Goal: Task Accomplishment & Management: Complete application form

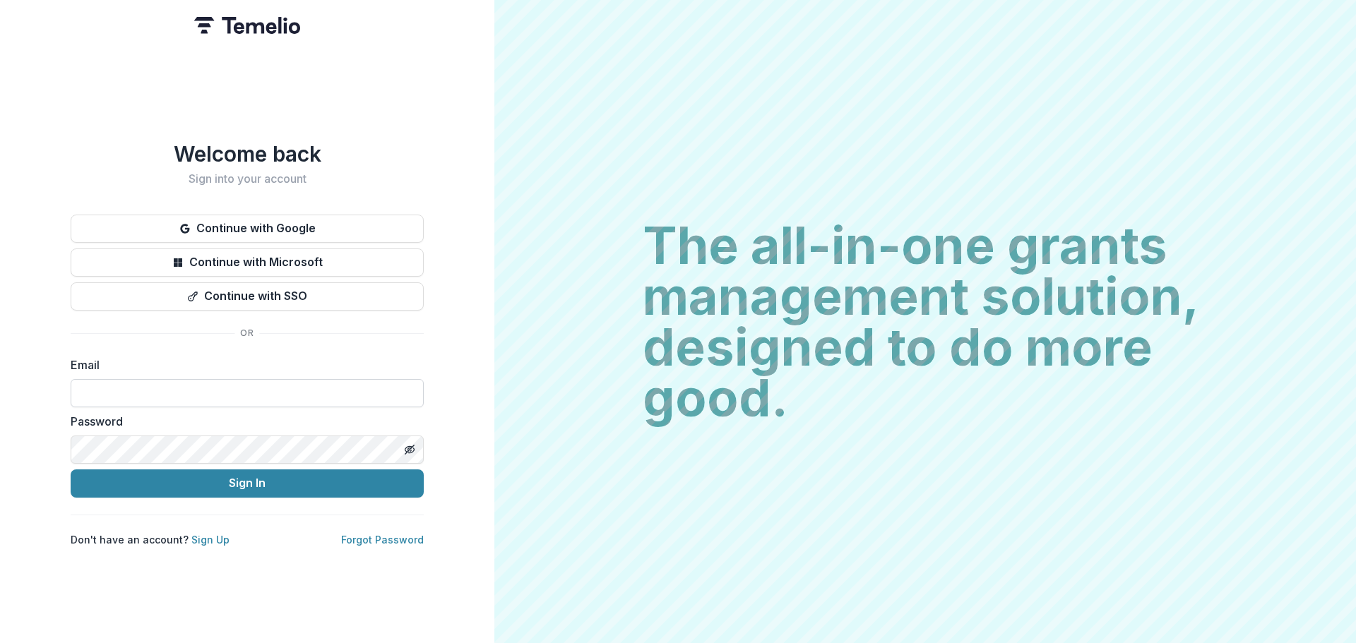
click at [126, 393] on input at bounding box center [247, 393] width 353 height 28
type input "**********"
click at [71, 470] on button "Sign In" at bounding box center [247, 484] width 353 height 28
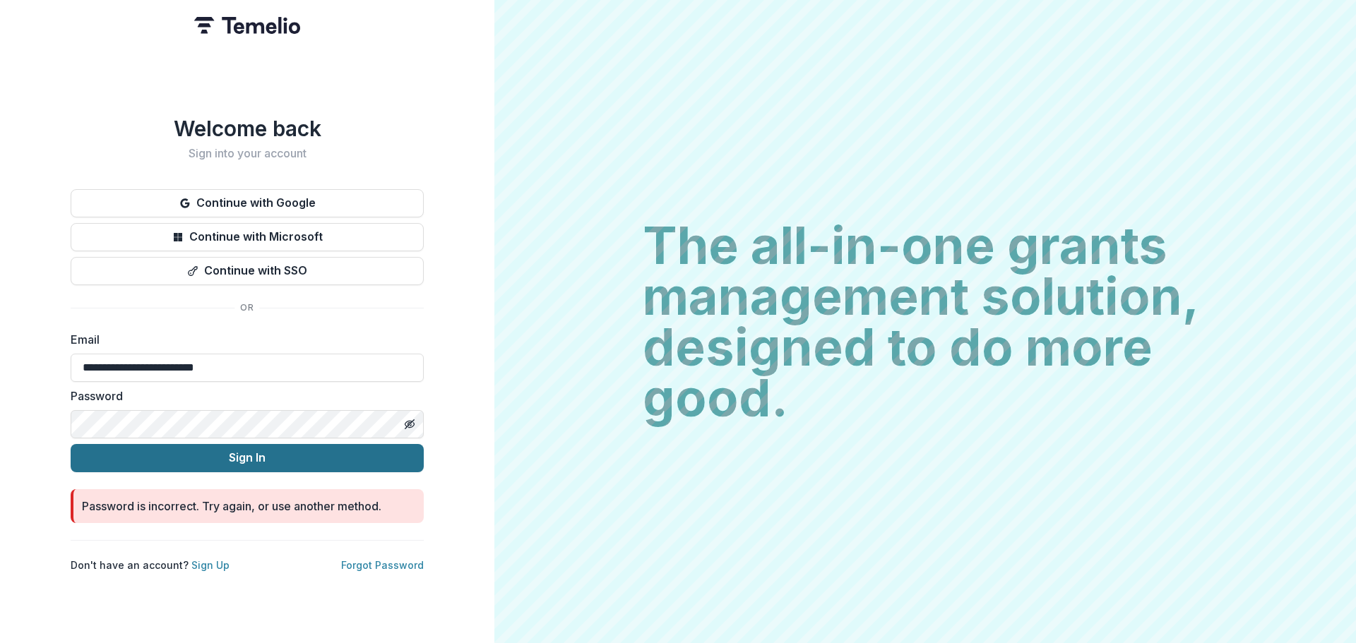
click at [71, 444] on button "Sign In" at bounding box center [247, 458] width 353 height 28
click at [356, 559] on link "Forgot Password" at bounding box center [382, 565] width 83 height 12
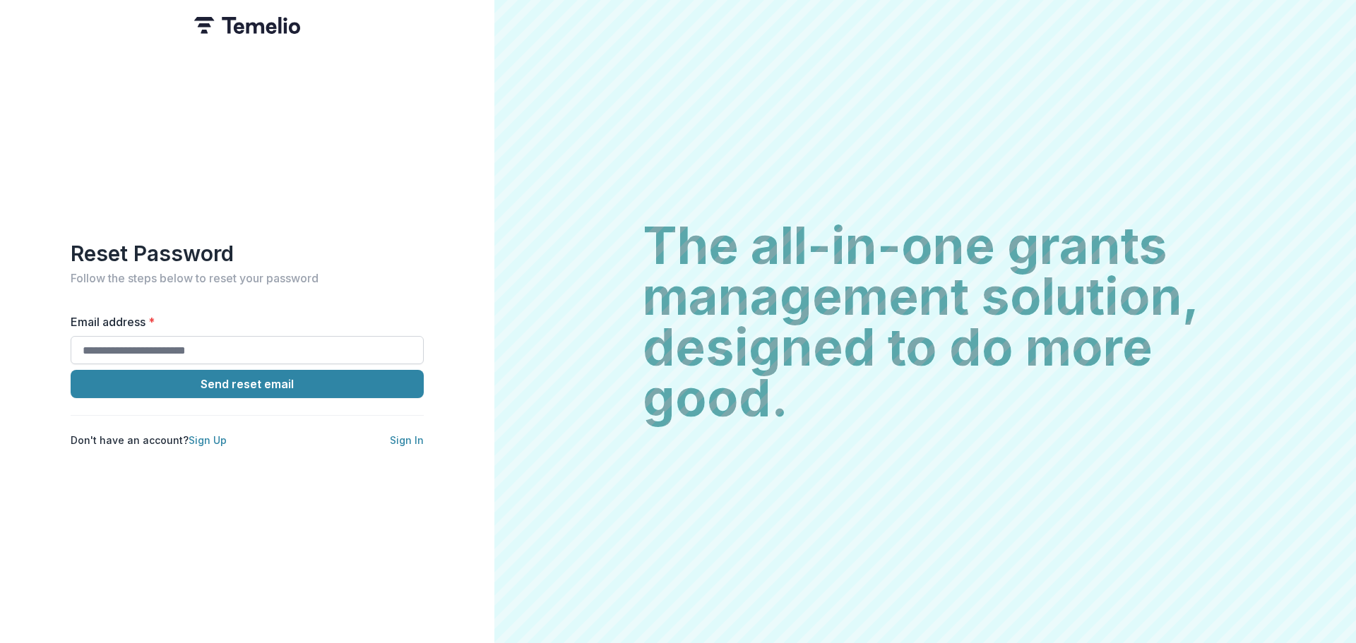
click at [190, 339] on input "Email address *" at bounding box center [247, 350] width 353 height 28
type input "*"
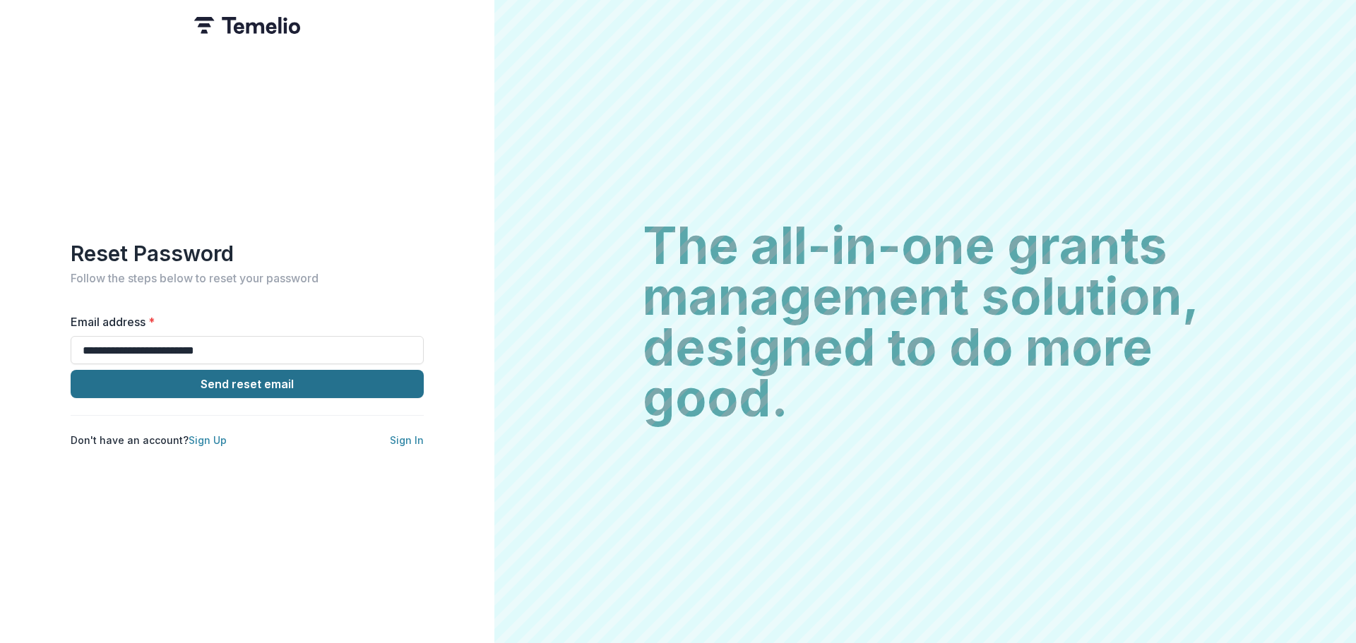
type input "**********"
click at [188, 390] on button "Send reset email" at bounding box center [247, 384] width 353 height 28
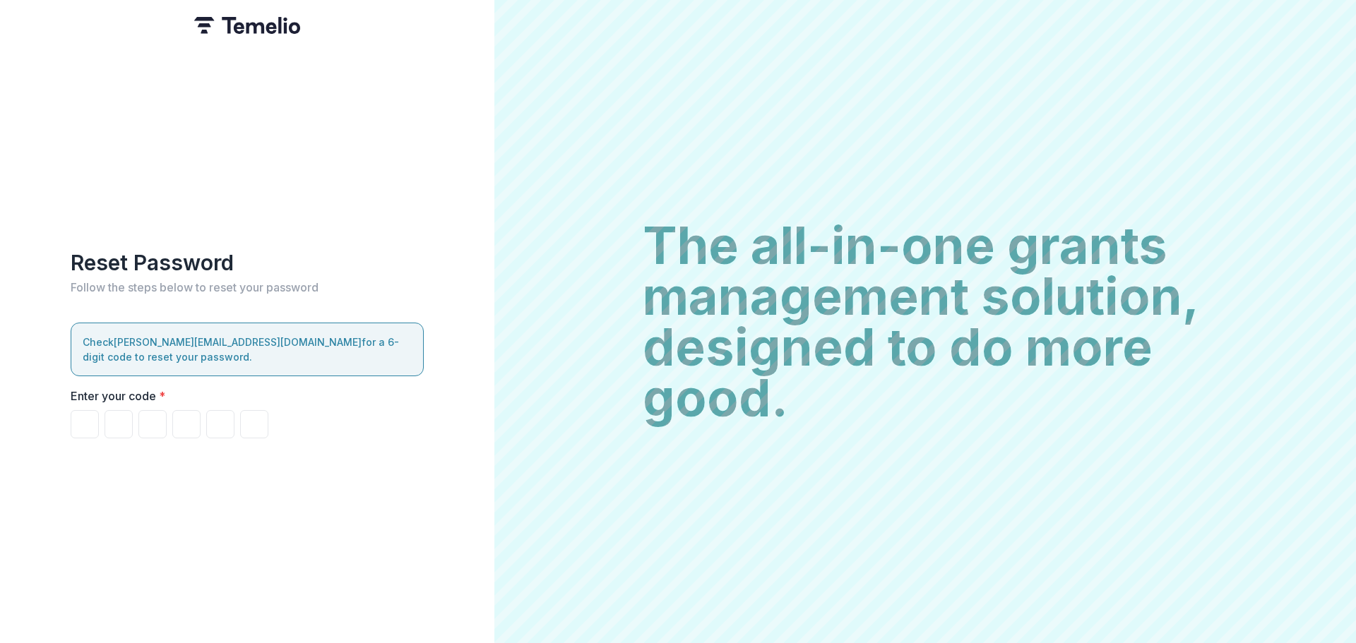
type input "*"
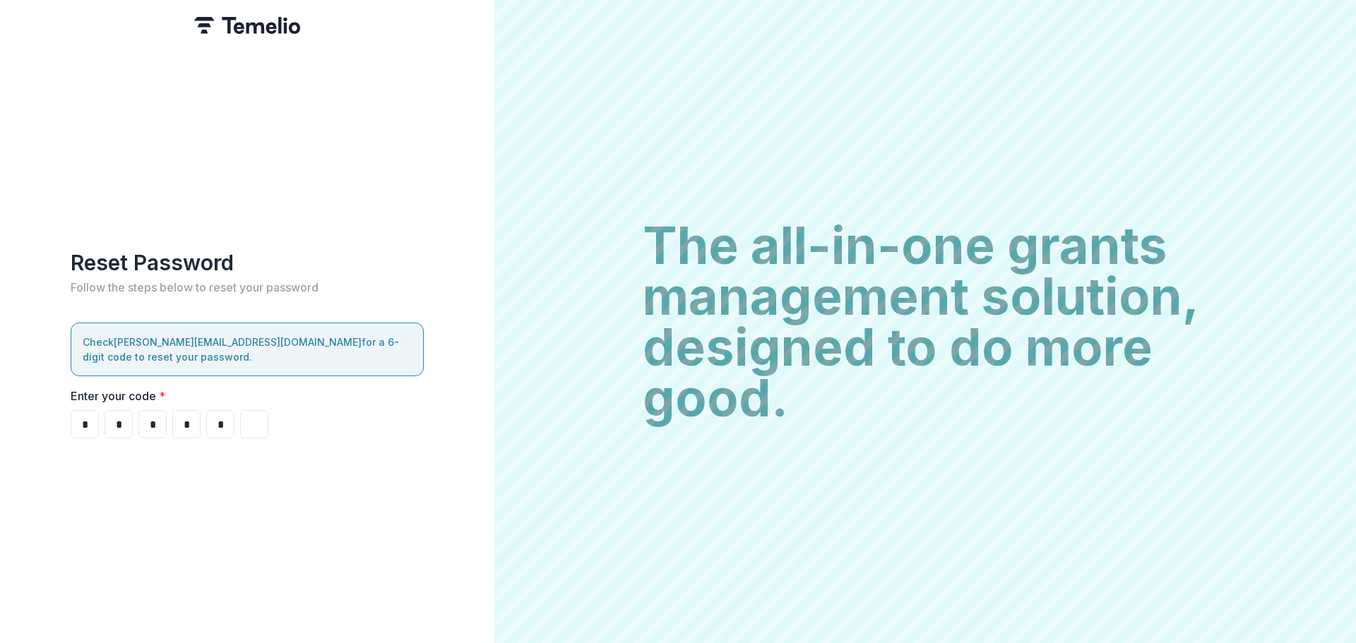
type input "*"
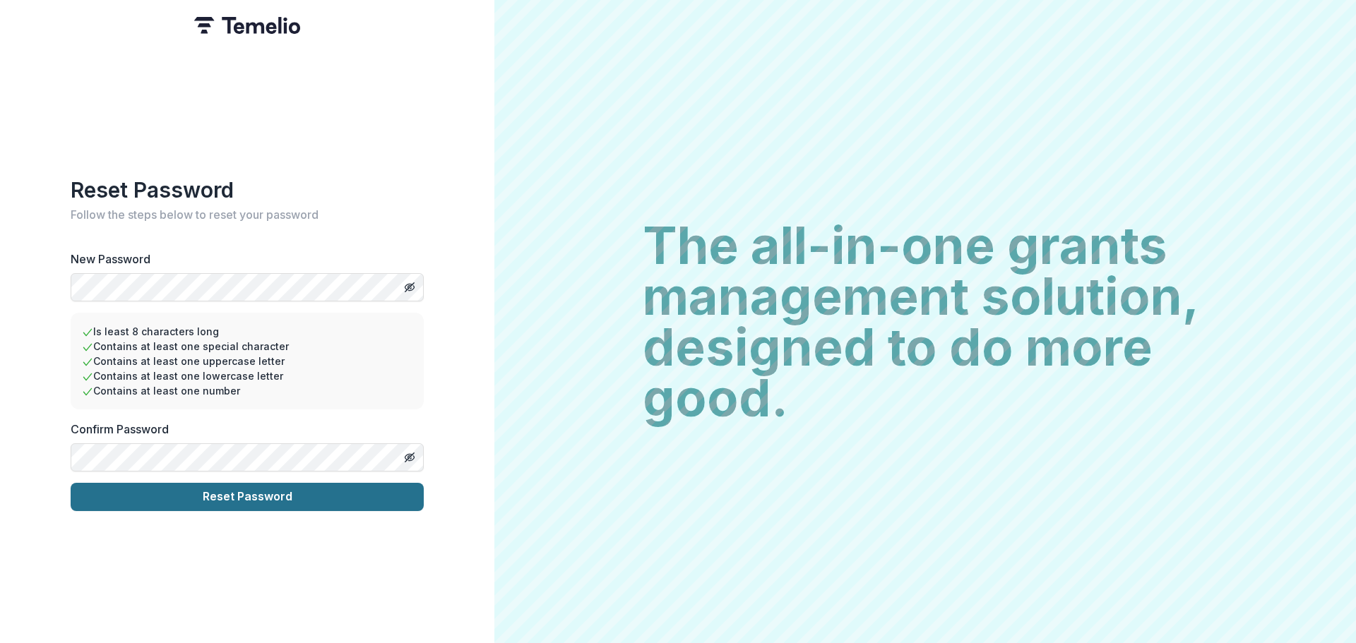
click at [214, 487] on button "Reset Password" at bounding box center [247, 497] width 353 height 28
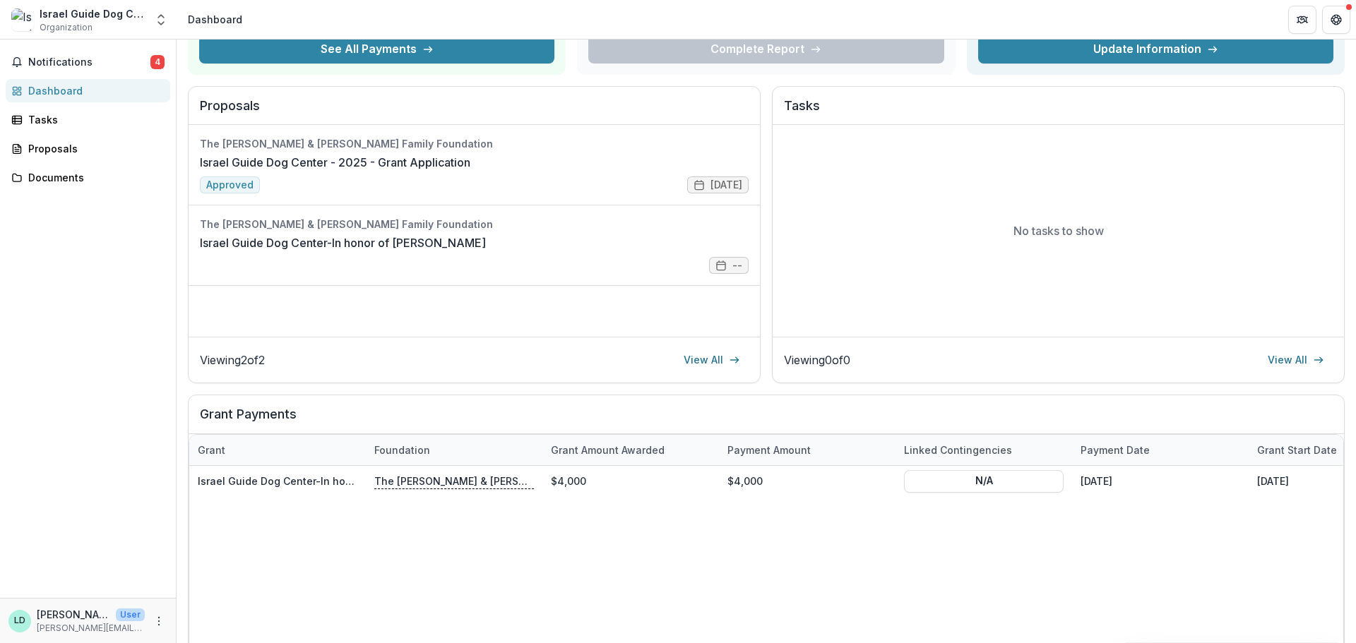
scroll to position [254, 0]
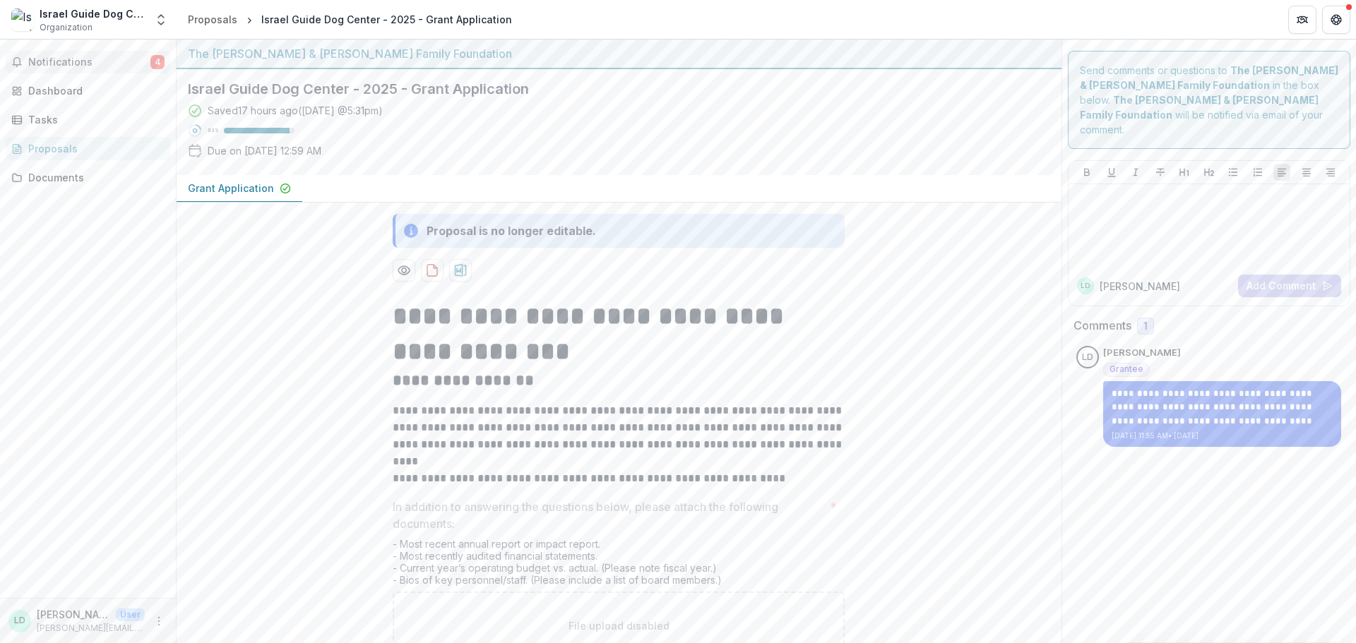
click at [89, 72] on button "Notifications 4" at bounding box center [88, 62] width 165 height 23
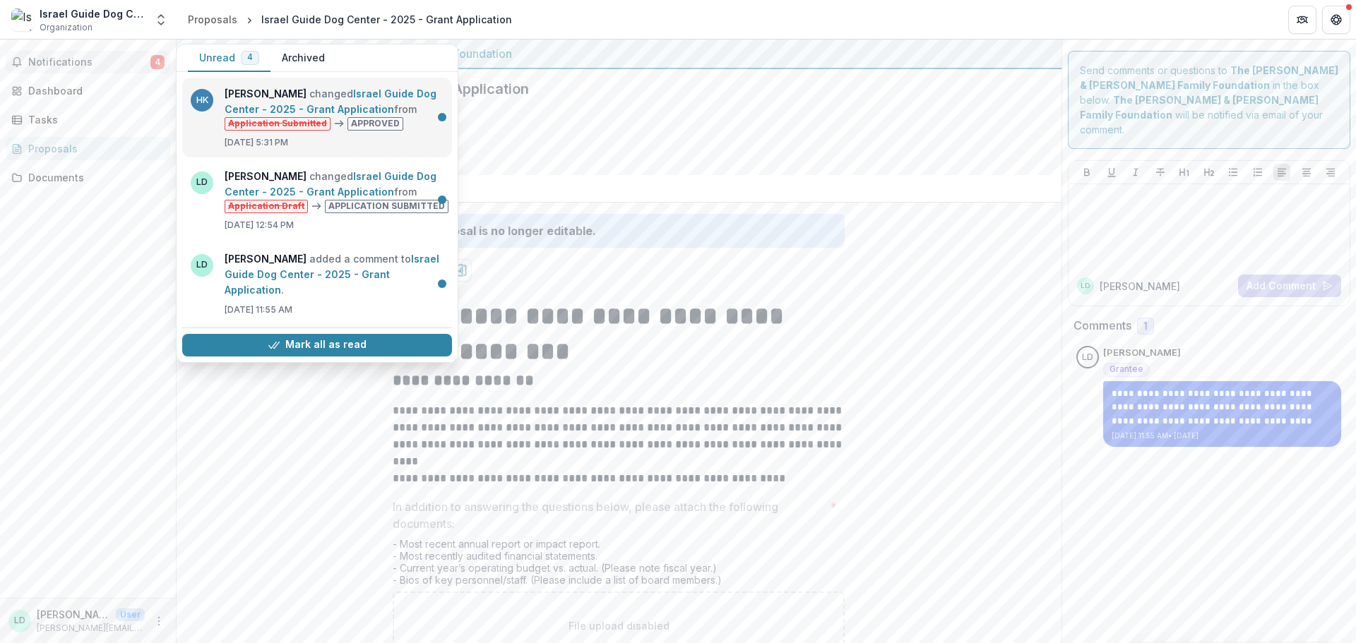
click at [225, 115] on link "Israel Guide Dog Center - 2025 - Grant Application" at bounding box center [331, 102] width 212 height 28
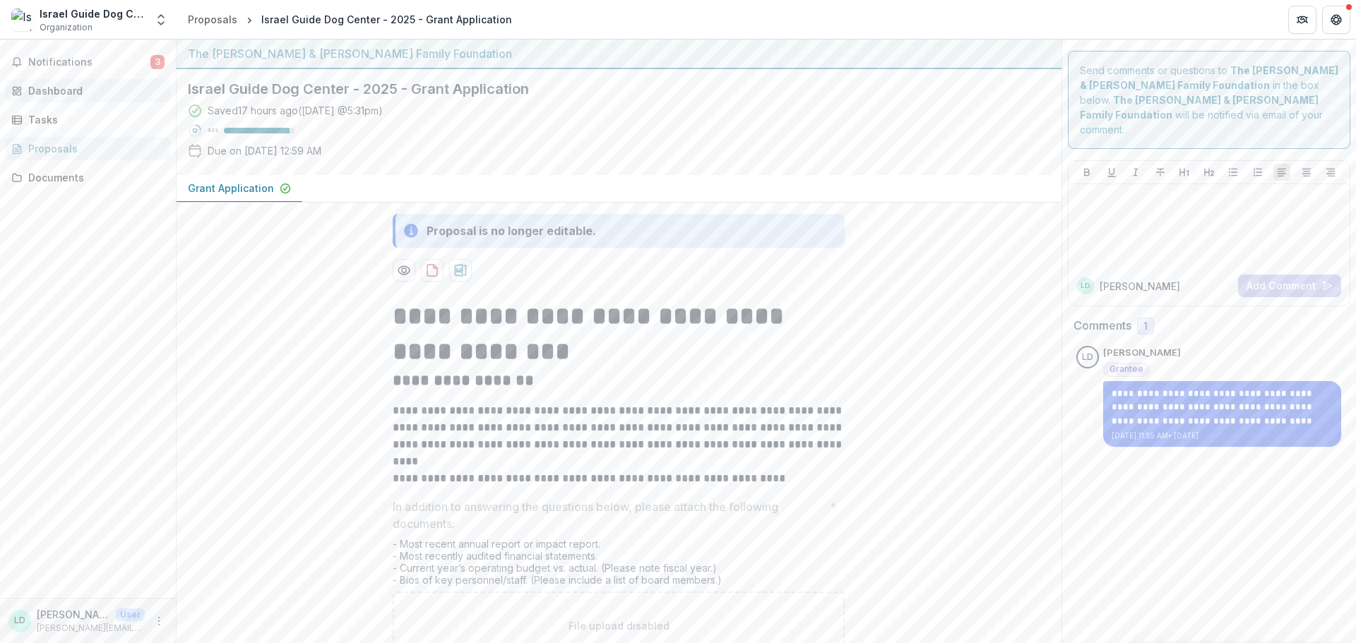
click at [55, 90] on div "Dashboard" at bounding box center [93, 90] width 131 height 15
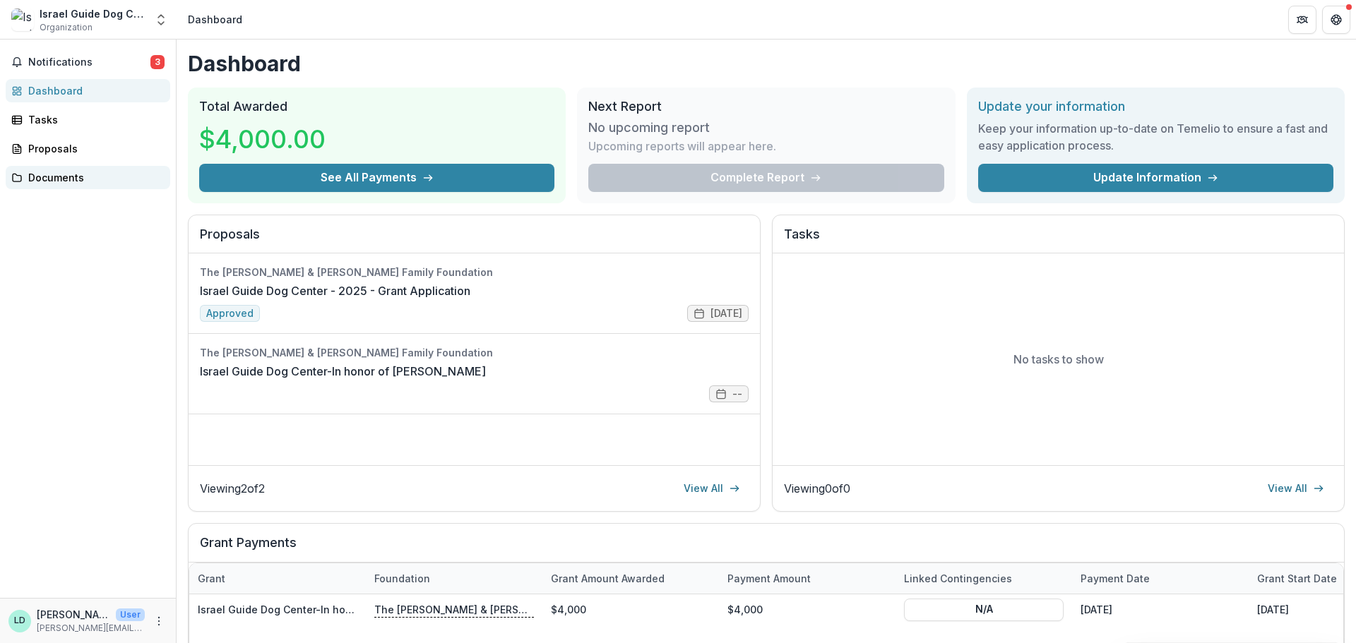
click at [70, 178] on div "Documents" at bounding box center [93, 177] width 131 height 15
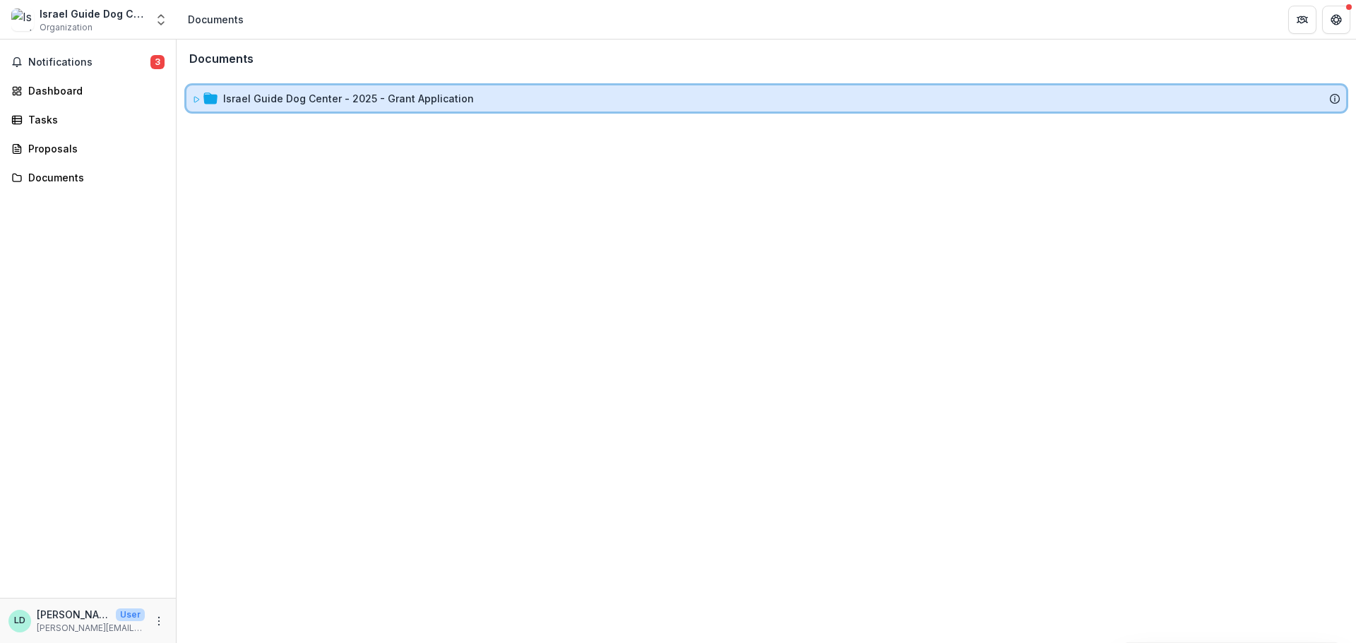
click at [484, 95] on div "Israel Guide Dog Center - 2025 - Grant Application" at bounding box center [781, 98] width 1117 height 15
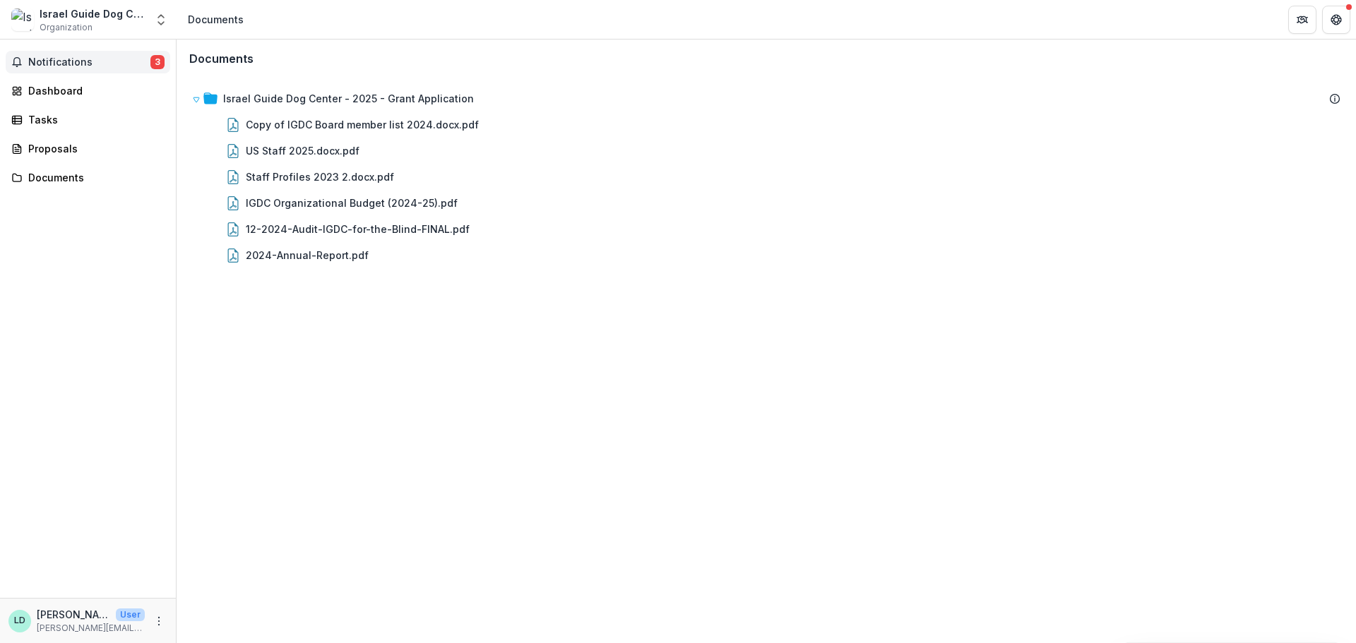
click at [76, 57] on span "Notifications" at bounding box center [89, 62] width 122 height 12
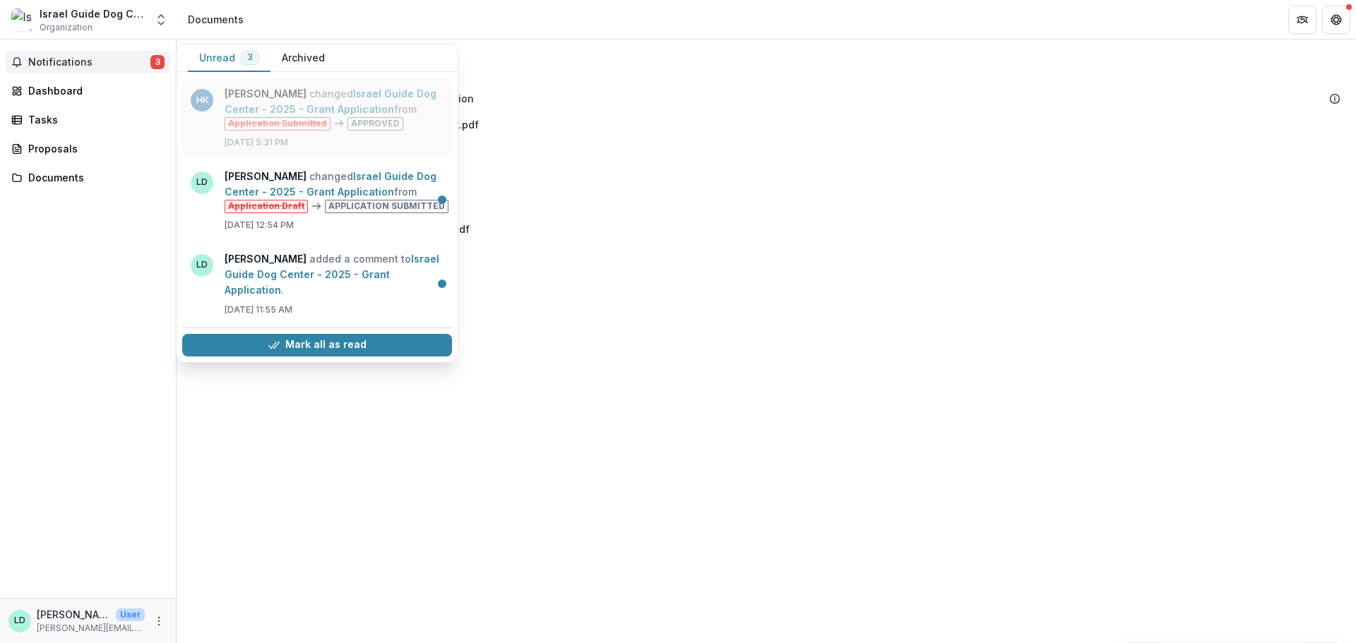
click at [359, 92] on link "Israel Guide Dog Center - 2025 - Grant Application" at bounding box center [331, 102] width 212 height 28
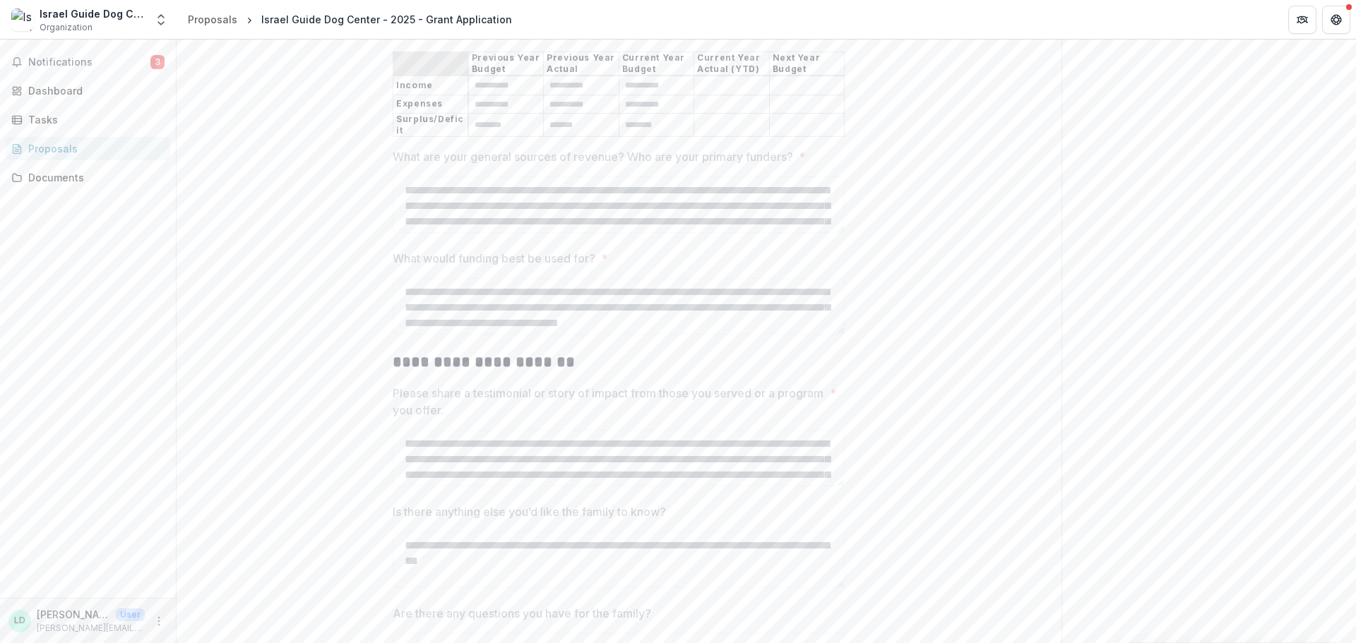
scroll to position [1322, 0]
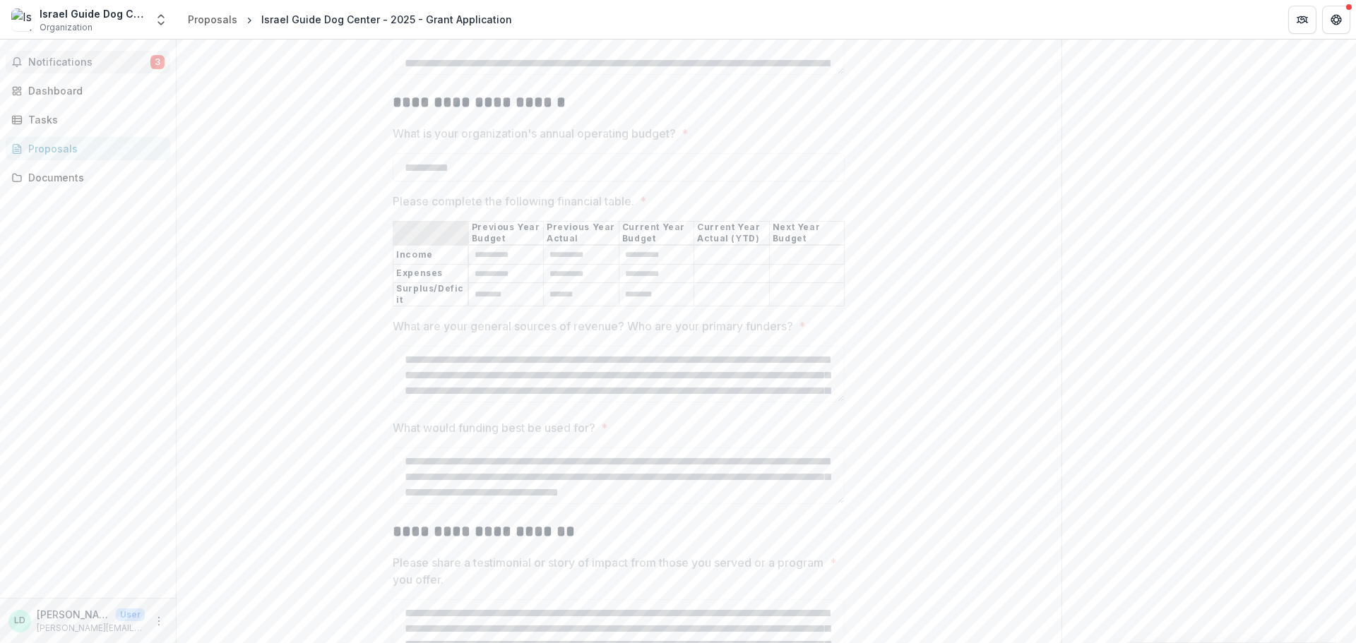
click at [73, 64] on span "Notifications" at bounding box center [89, 62] width 122 height 12
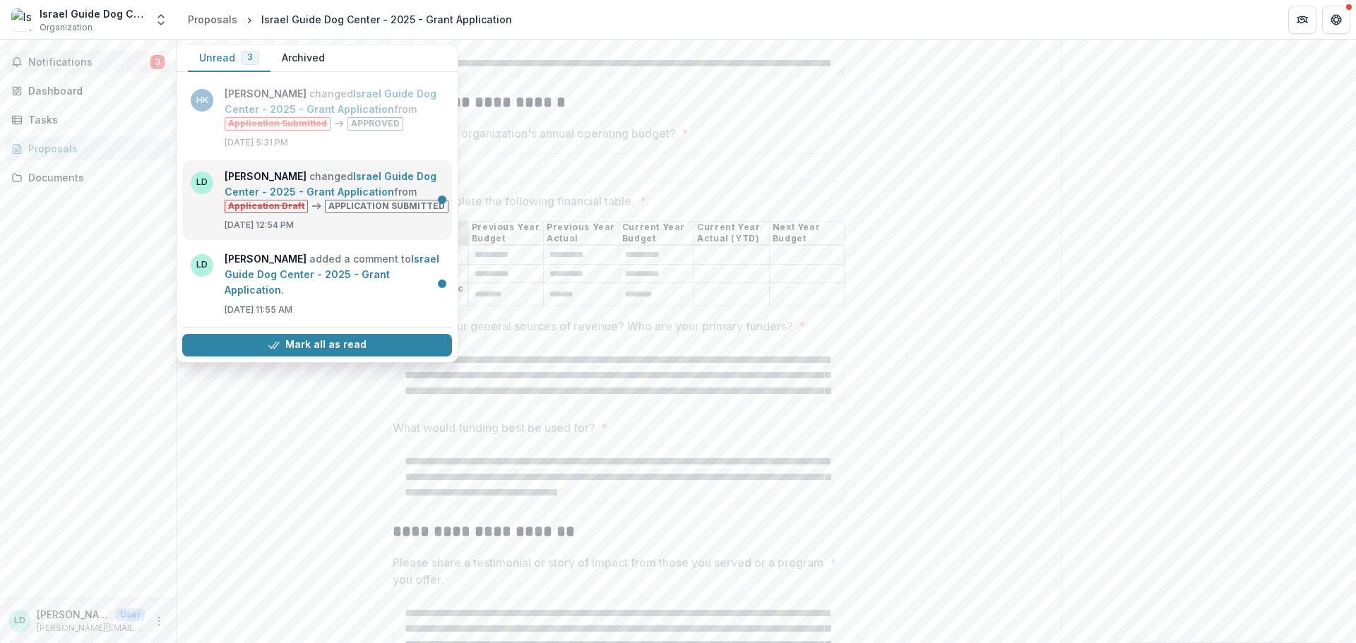
click at [339, 173] on link "Israel Guide Dog Center - 2025 - Grant Application" at bounding box center [331, 184] width 212 height 28
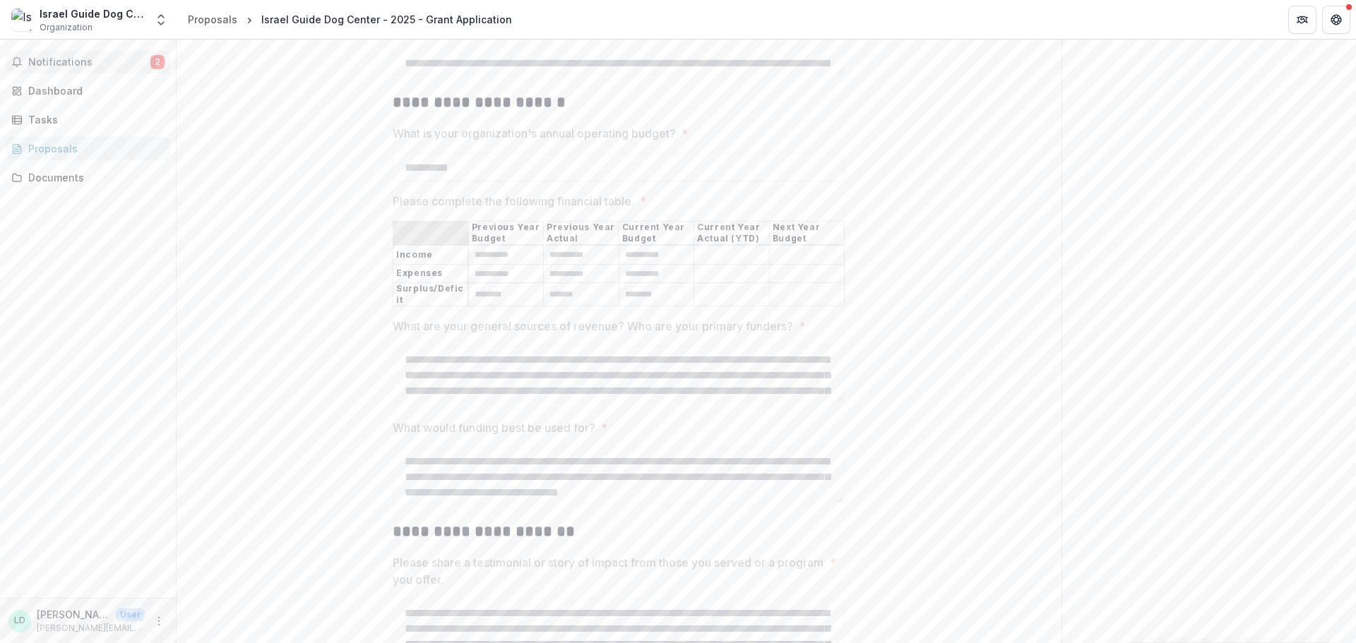
click at [90, 58] on span "Notifications" at bounding box center [89, 62] width 122 height 12
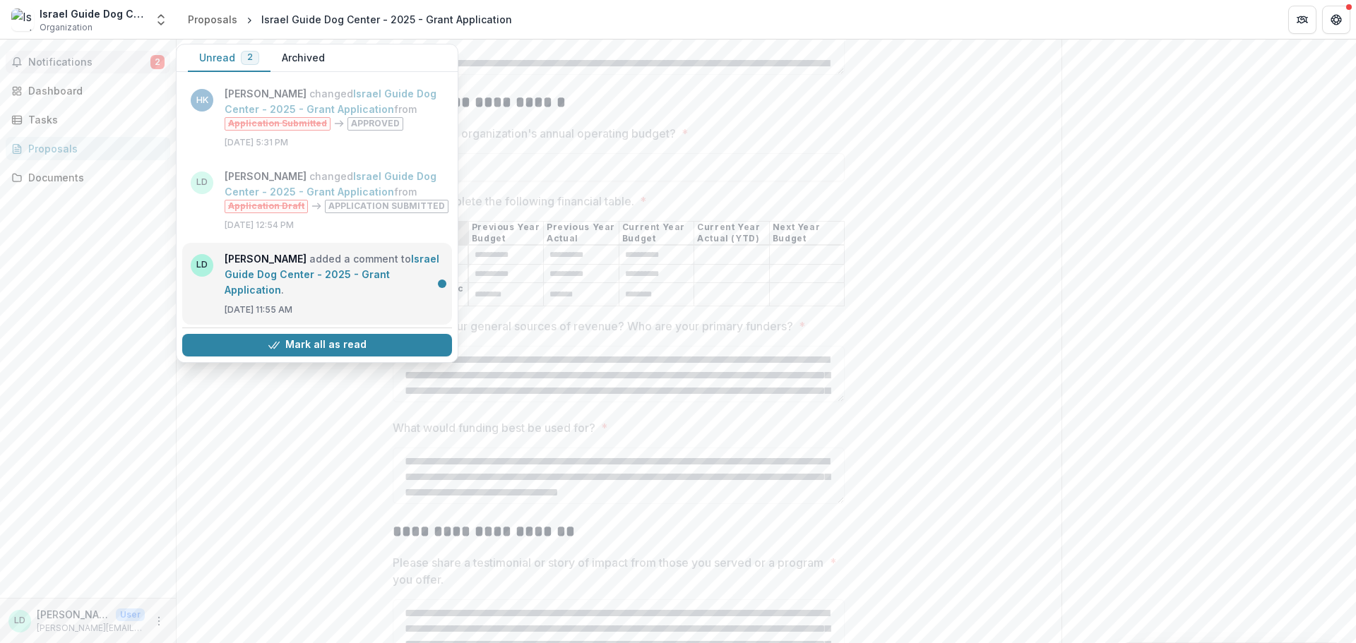
click at [333, 292] on link "Israel Guide Dog Center - 2025 - Grant Application" at bounding box center [332, 274] width 215 height 43
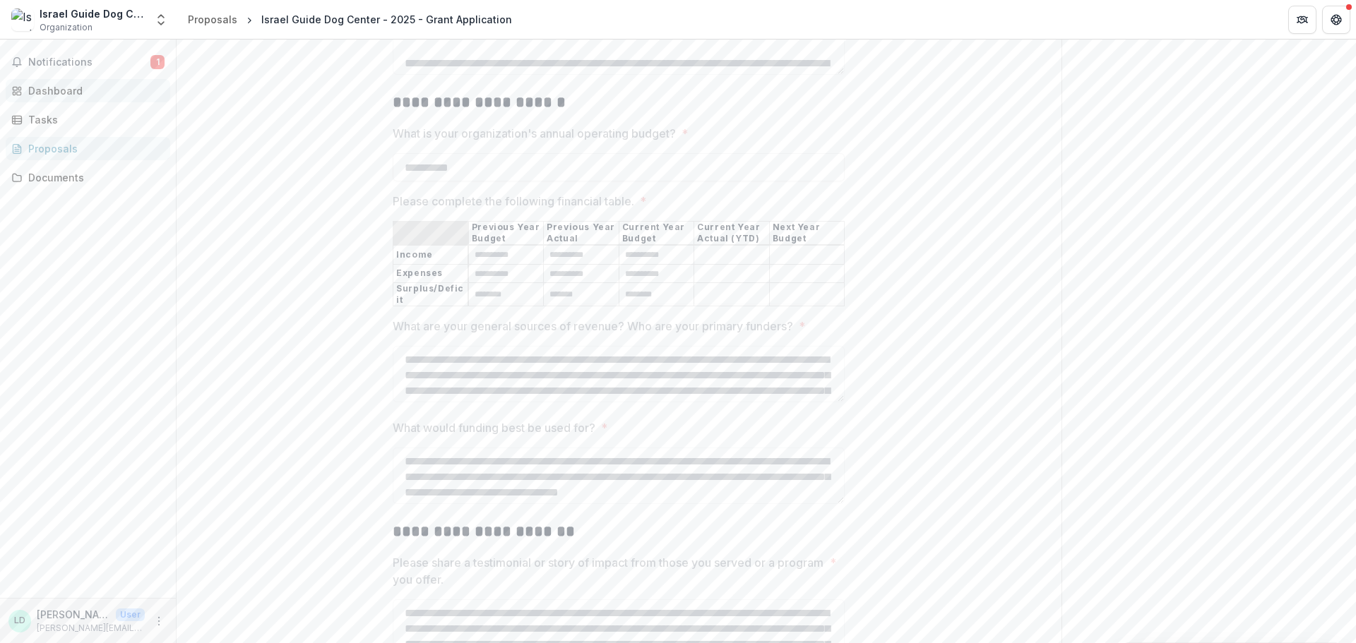
click at [78, 91] on div "Dashboard" at bounding box center [93, 90] width 131 height 15
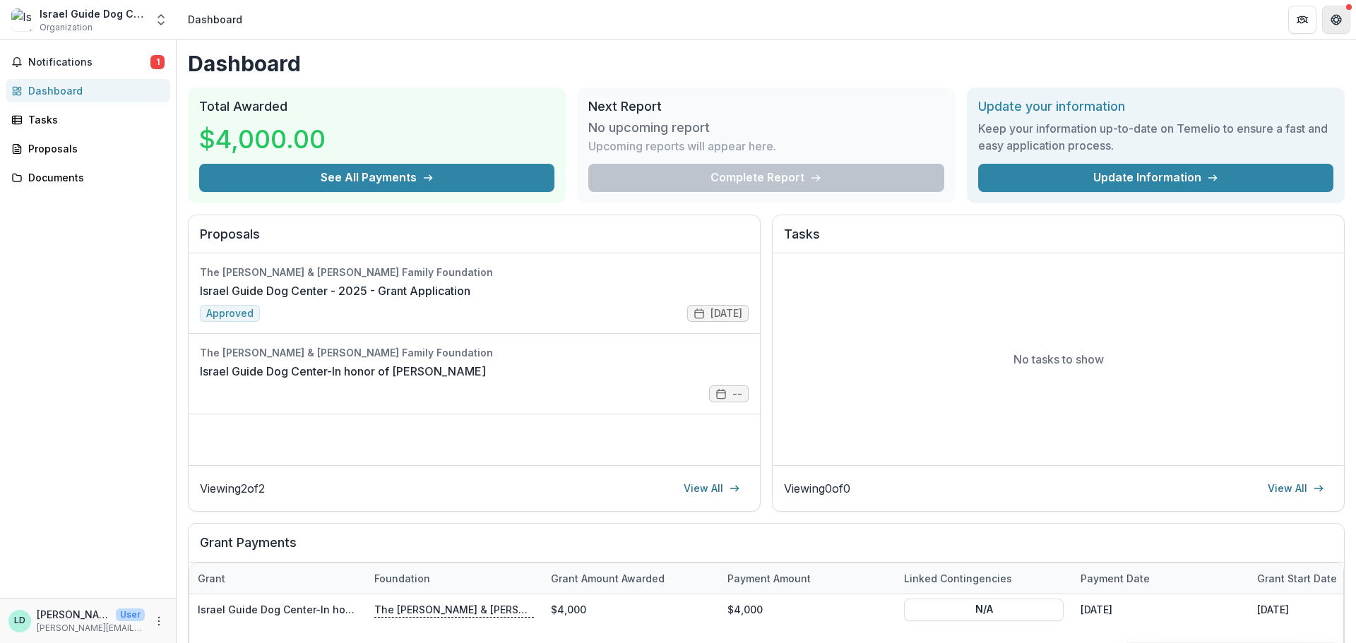
click at [1331, 16] on icon "Get Help" at bounding box center [1335, 19] width 11 height 11
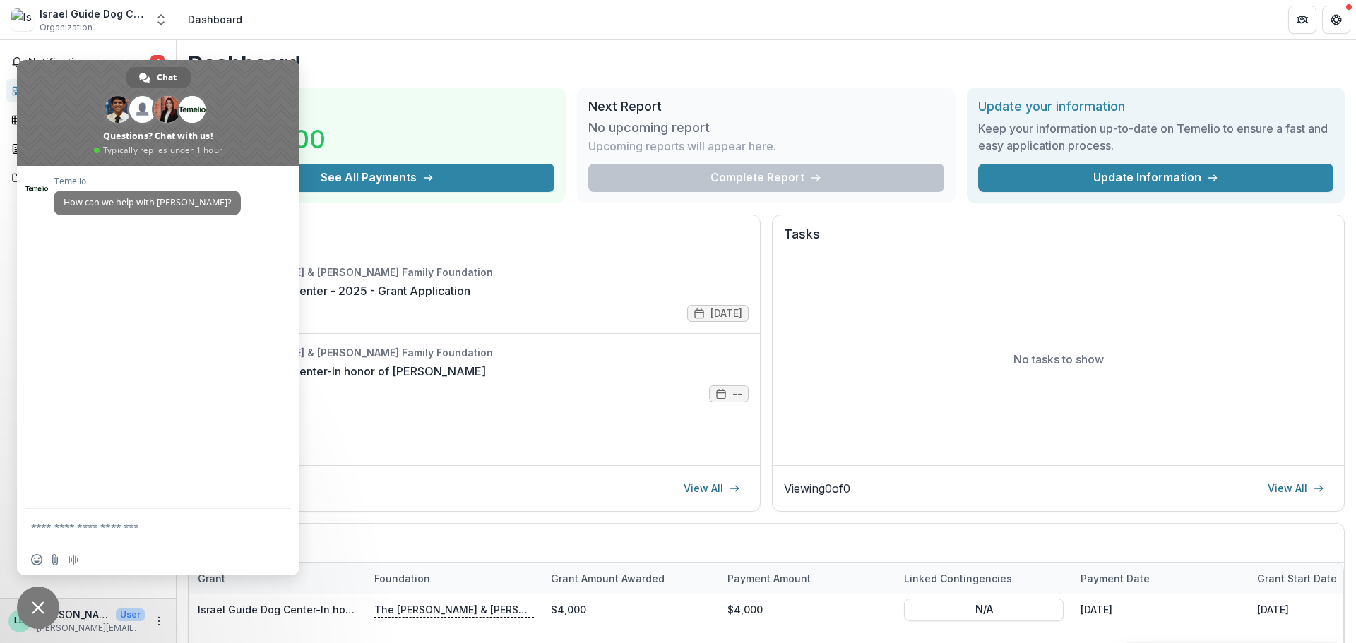
click at [505, 23] on header "Dashboard" at bounding box center [766, 19] width 1179 height 39
click at [1345, 21] on button "Get Help" at bounding box center [1336, 20] width 28 height 28
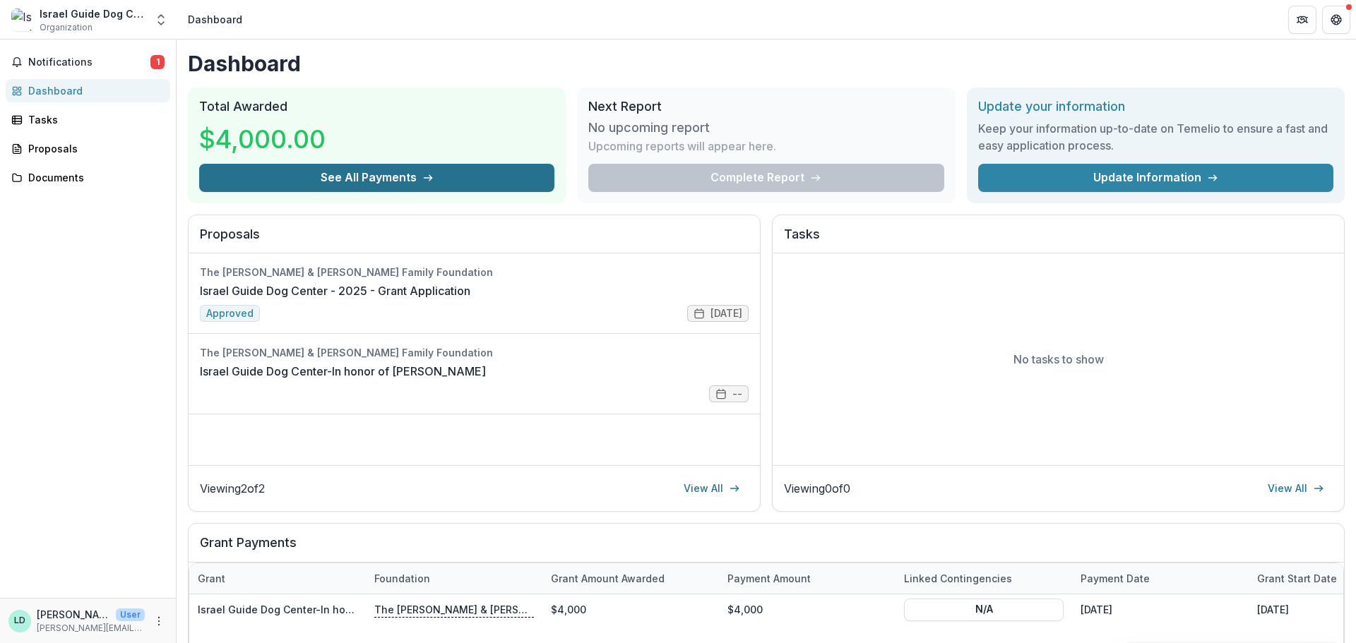
click at [347, 178] on button "See All Payments" at bounding box center [376, 178] width 355 height 28
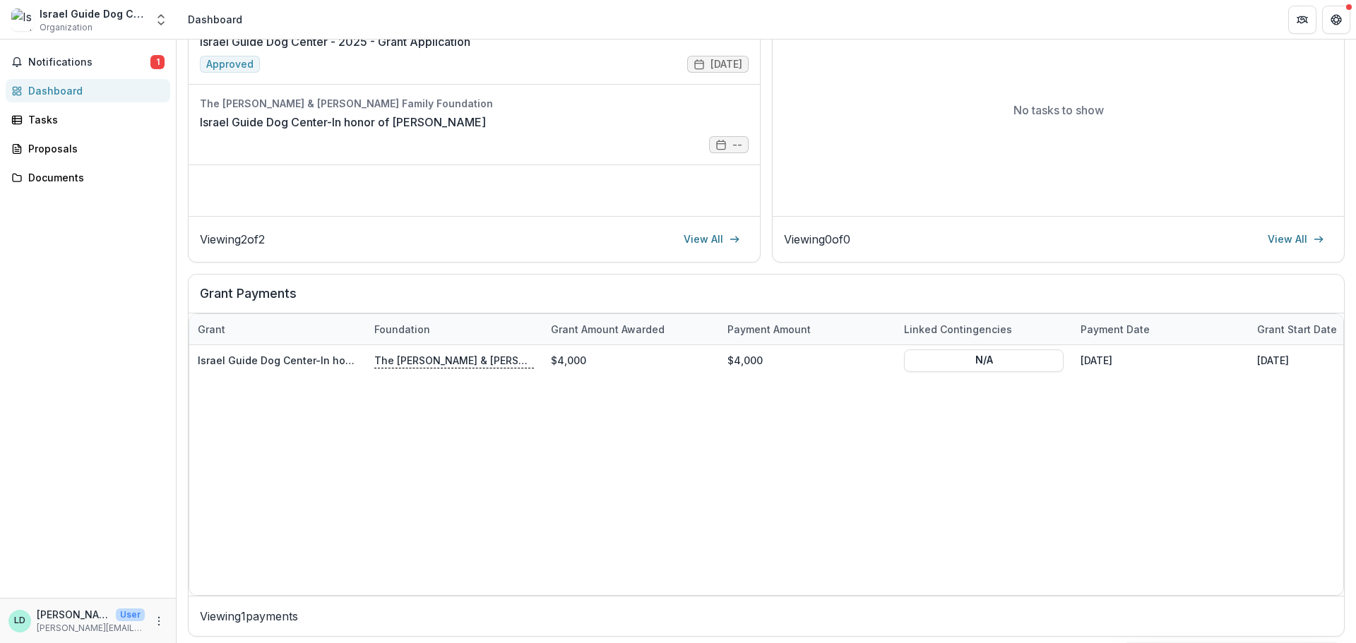
scroll to position [254, 0]
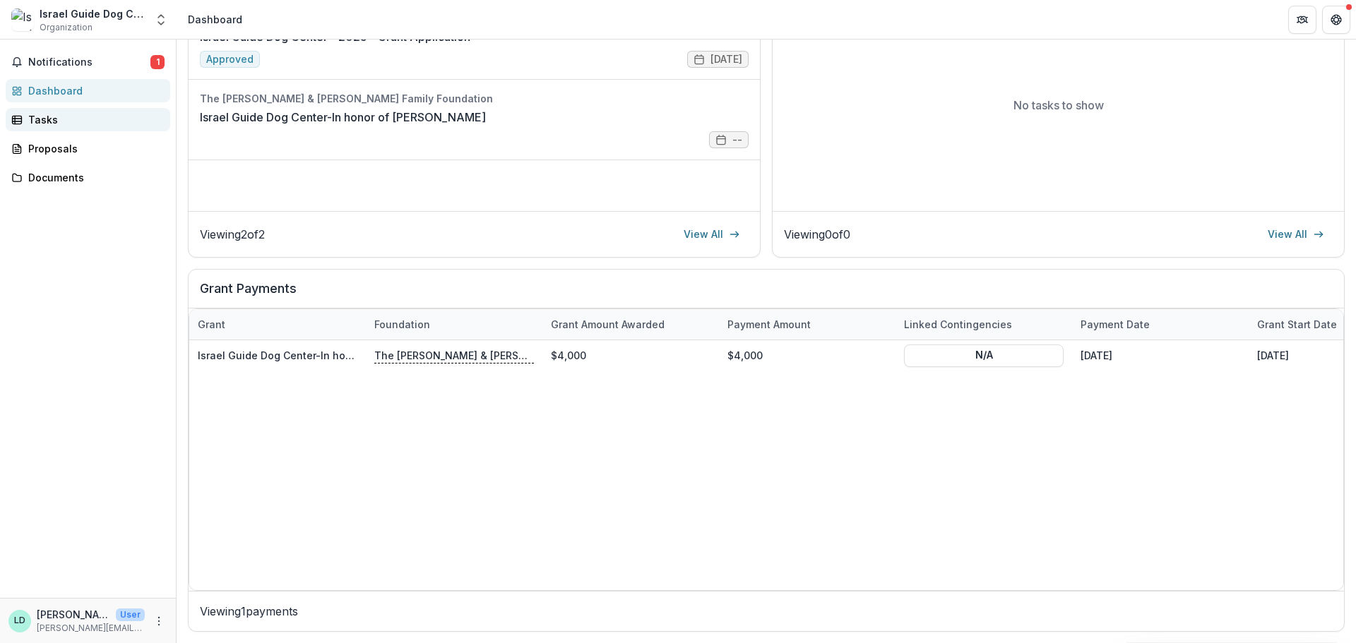
click at [32, 114] on div "Tasks" at bounding box center [93, 119] width 131 height 15
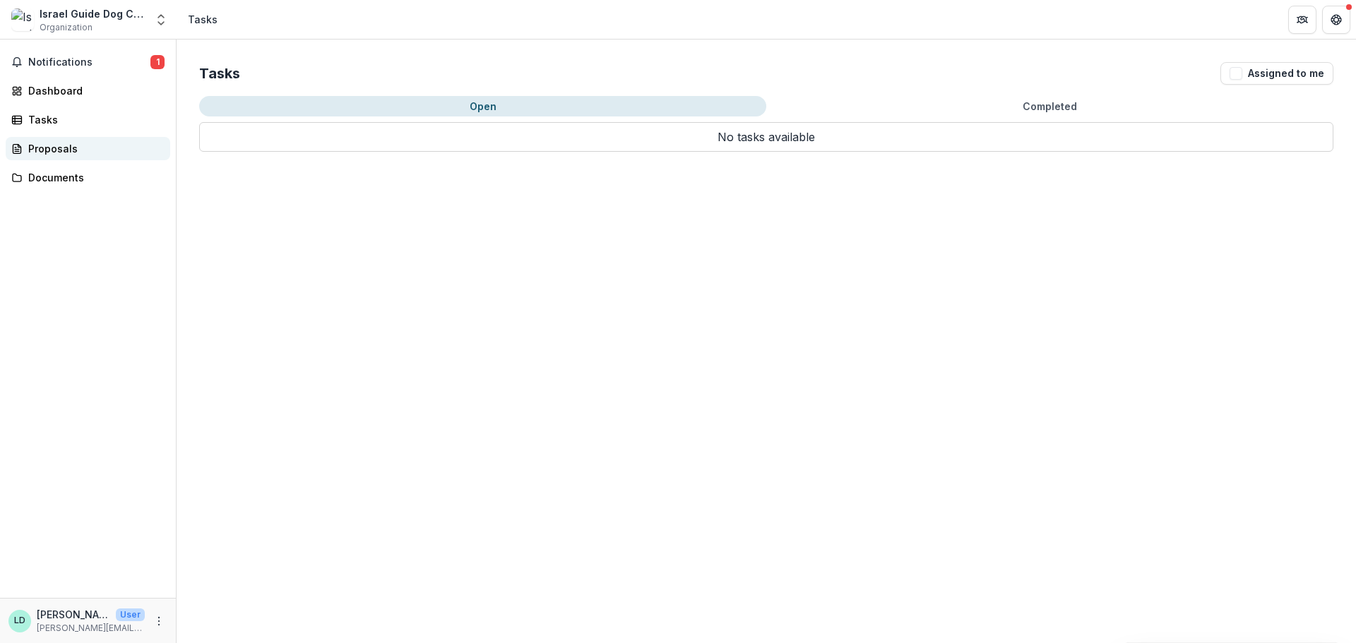
click at [39, 145] on div "Proposals" at bounding box center [93, 148] width 131 height 15
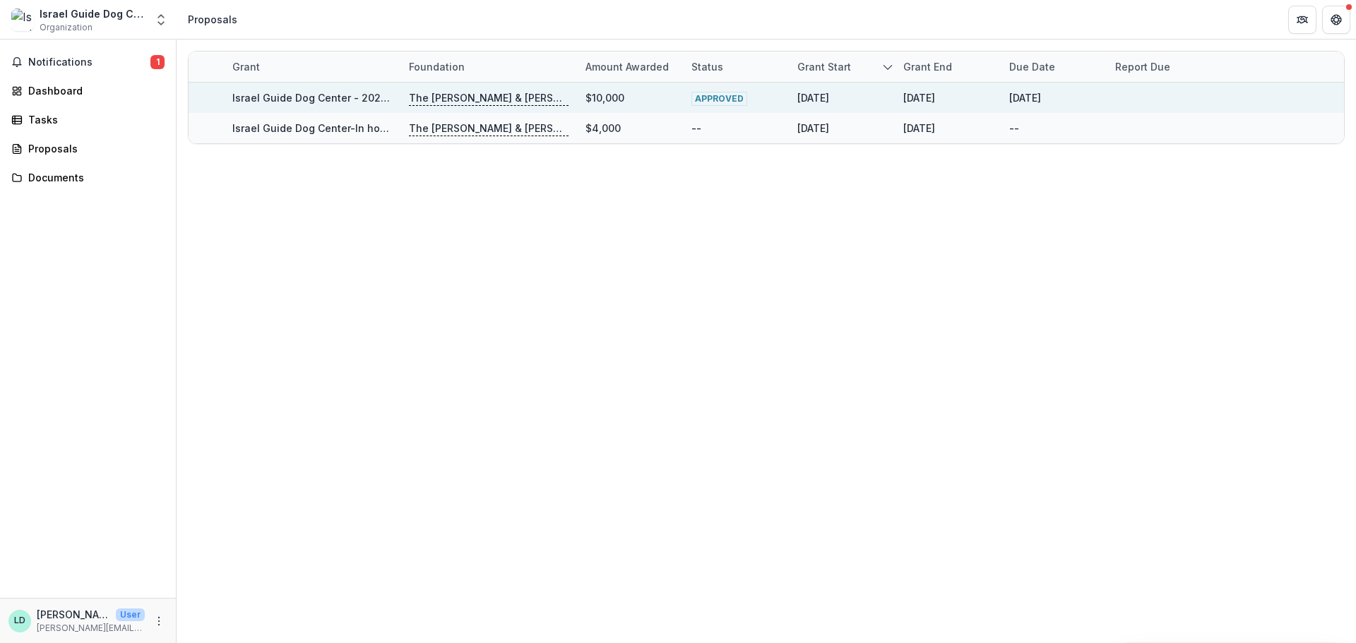
click at [722, 97] on span "APPROVED" at bounding box center [719, 99] width 56 height 14
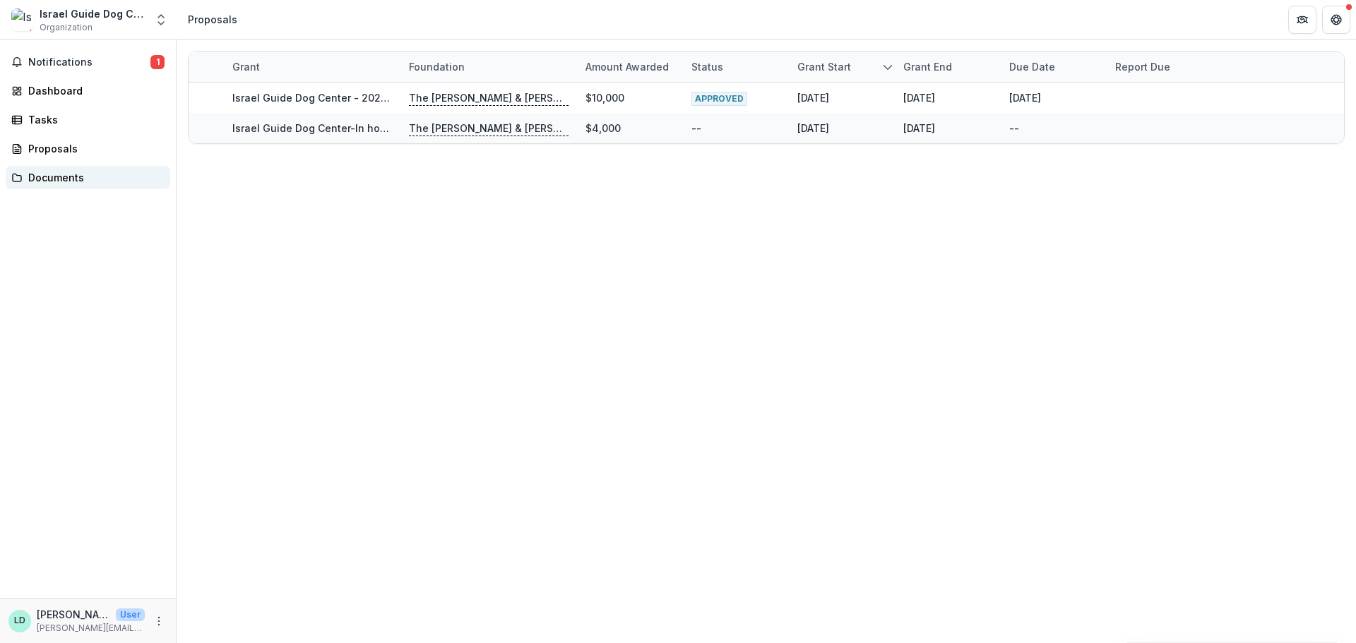
click at [105, 172] on div "Documents" at bounding box center [93, 177] width 131 height 15
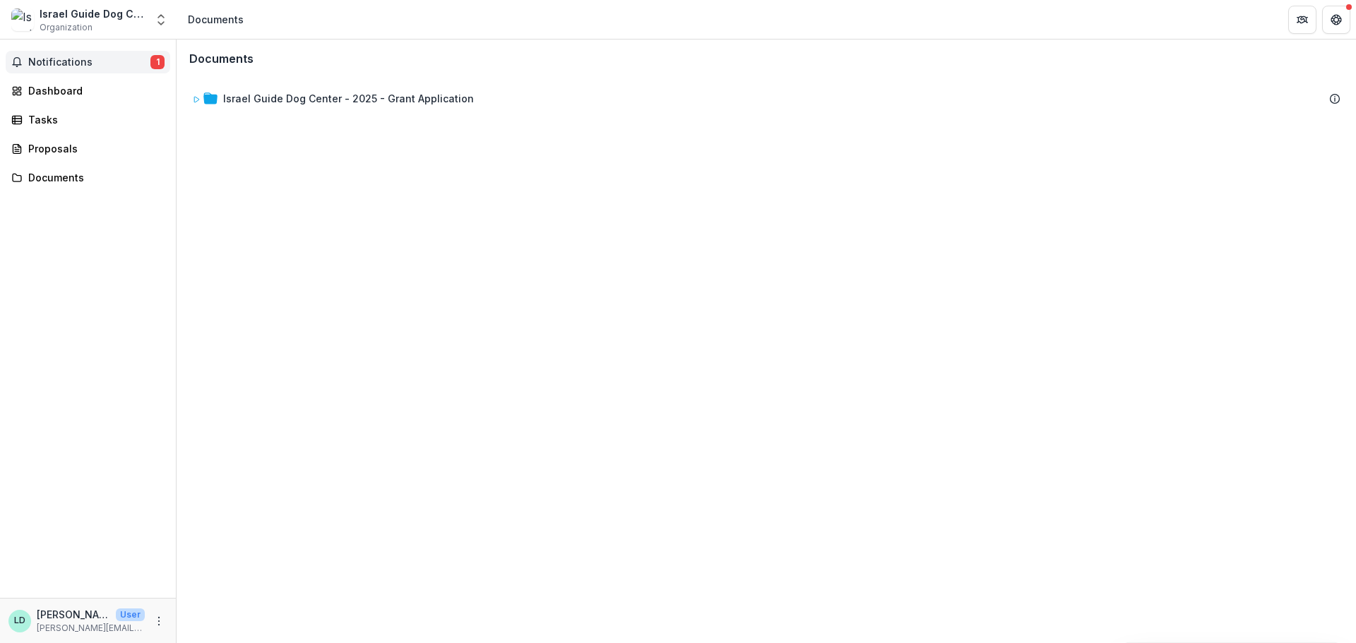
click at [111, 51] on button "Notifications 1" at bounding box center [88, 62] width 165 height 23
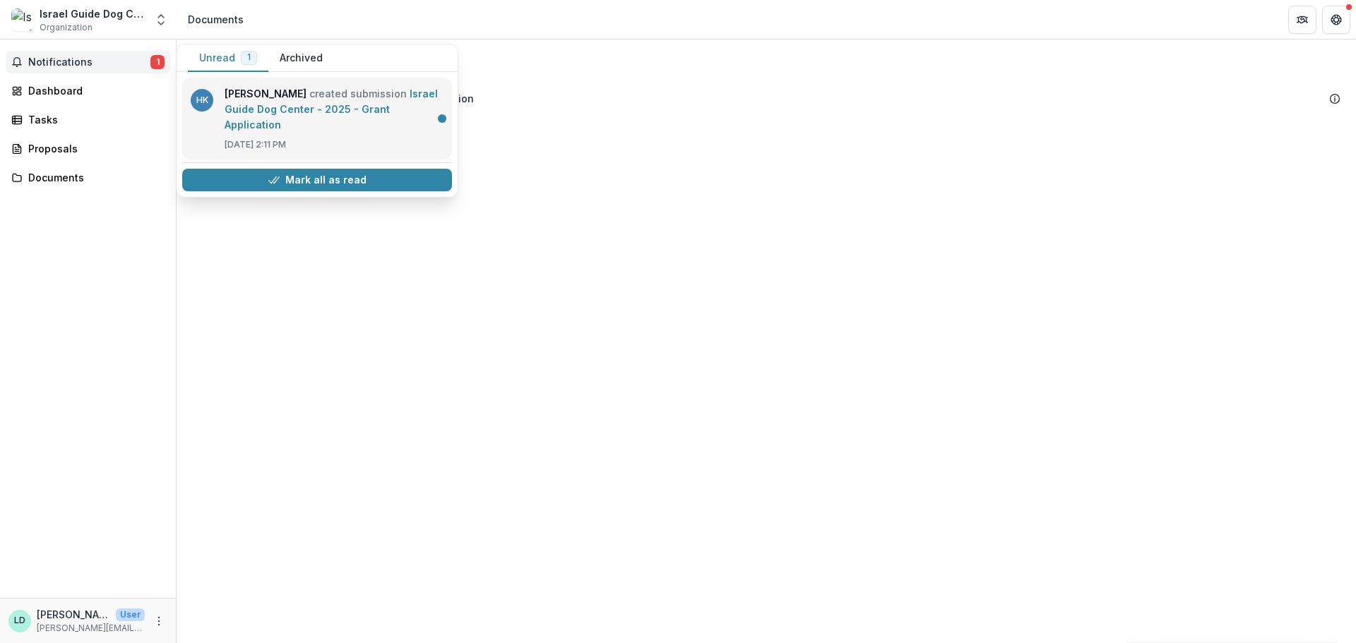
click at [351, 107] on link "Israel Guide Dog Center - 2025 - Grant Application" at bounding box center [331, 109] width 213 height 43
